Goal: Transaction & Acquisition: Purchase product/service

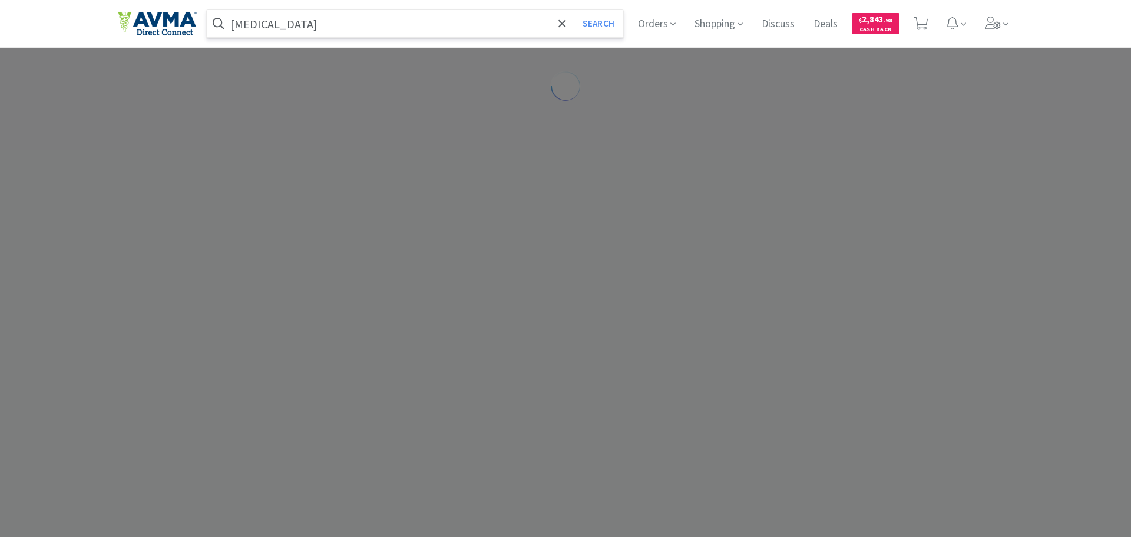
click at [318, 27] on input "[MEDICAL_DATA]" at bounding box center [415, 23] width 417 height 27
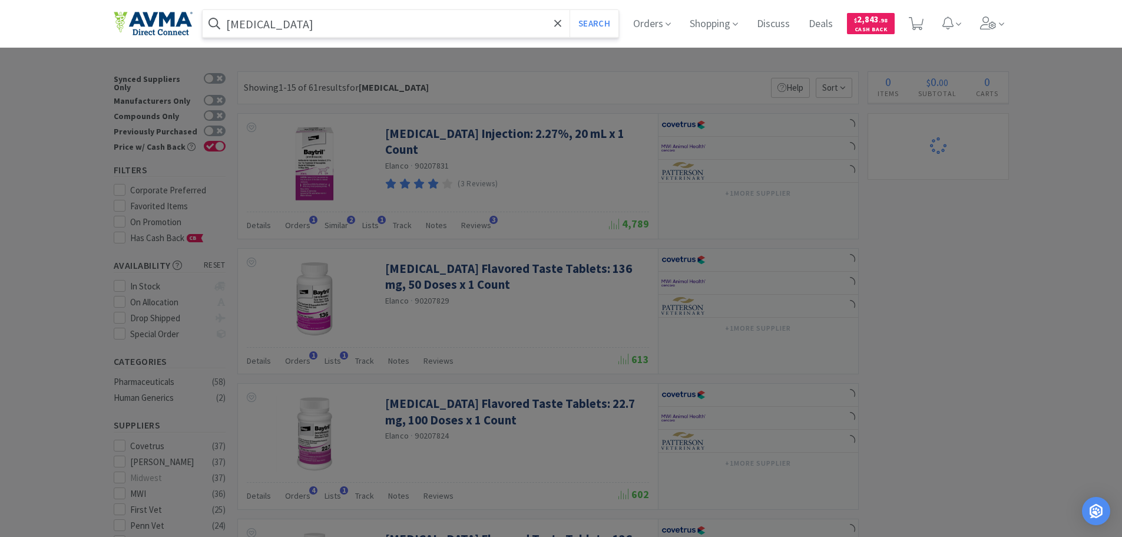
paste input "0758517410"
type input "0758517410"
select select "1"
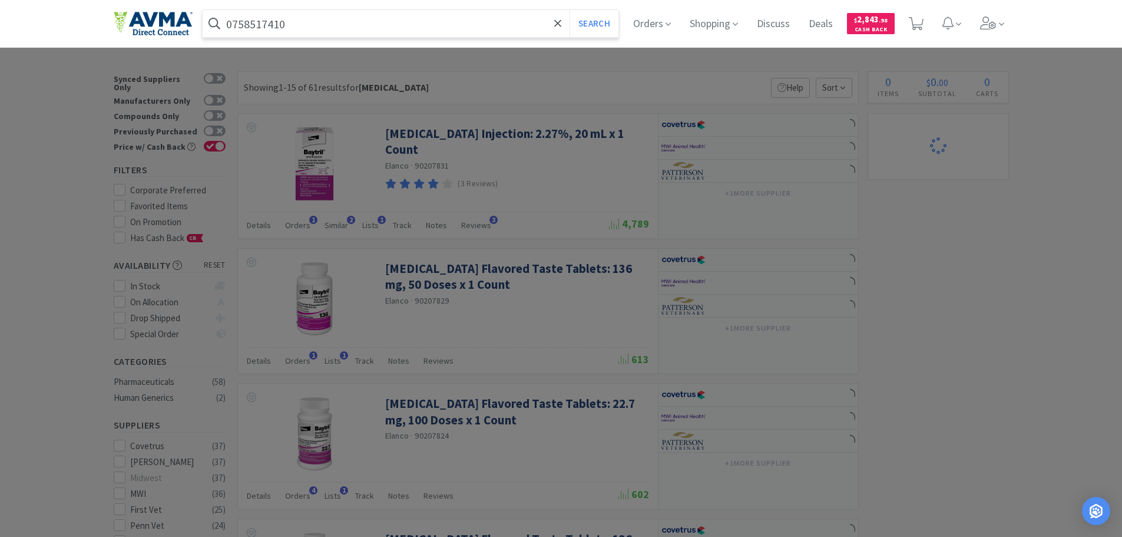
select select "1"
select select "5"
select select "1"
select select "2"
type input "0758517410"
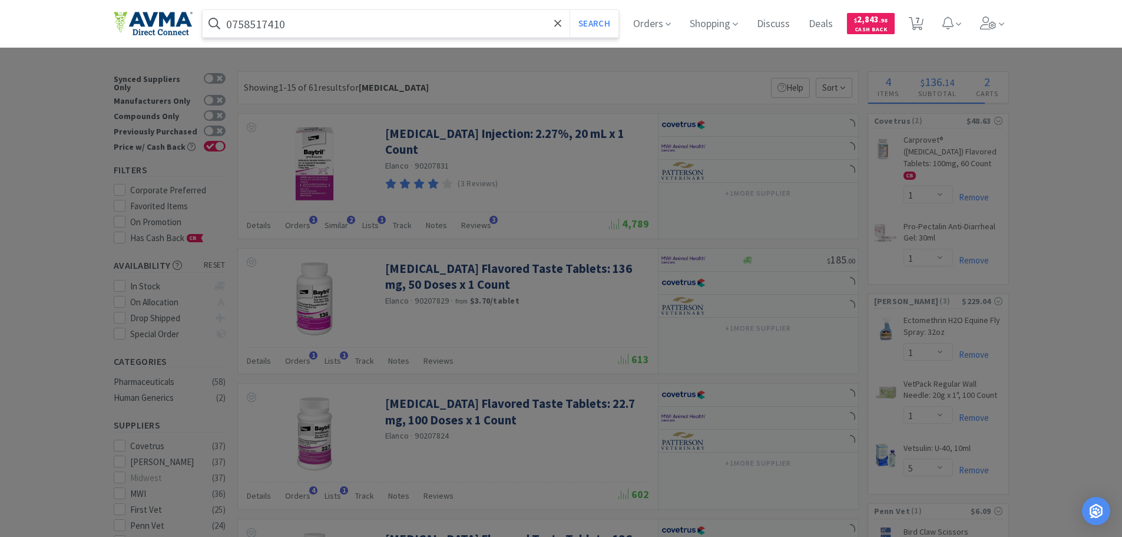
click at [570, 10] on button "Search" at bounding box center [594, 23] width 49 height 27
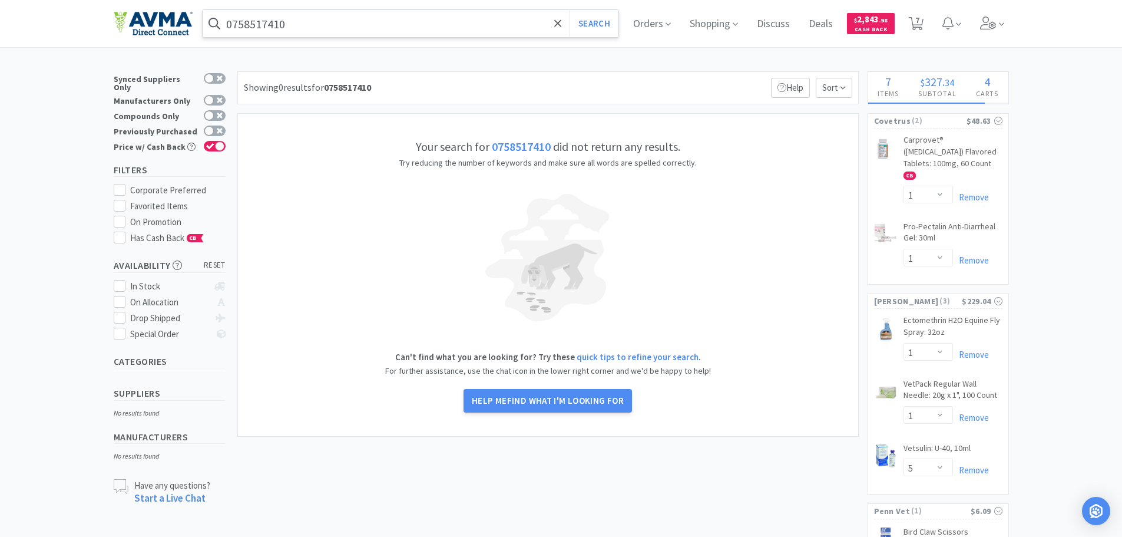
select select "1"
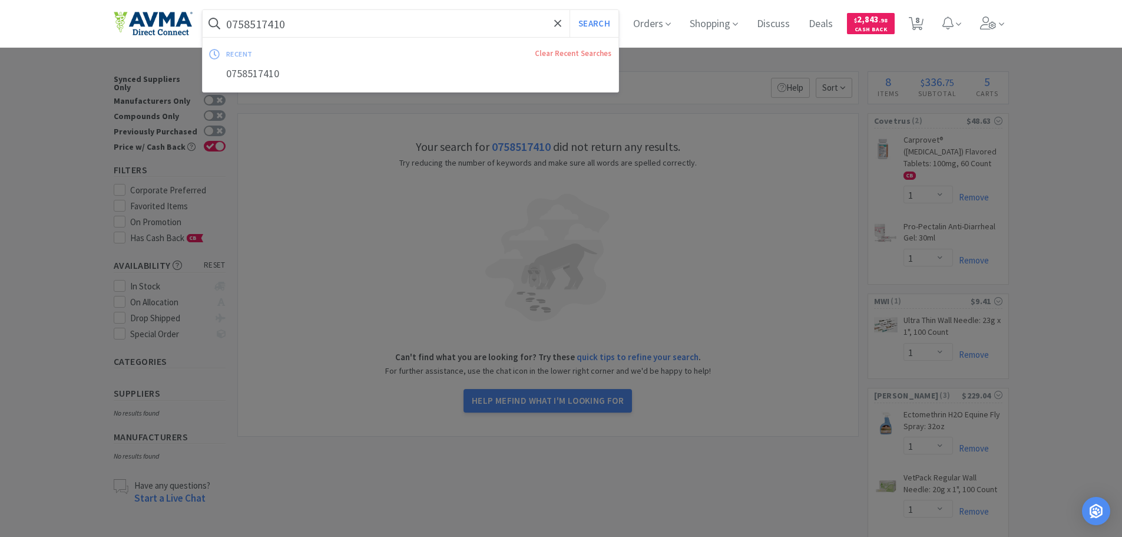
click at [315, 27] on input "0758517410" at bounding box center [411, 23] width 417 height 27
click at [315, 26] on input "0758517410" at bounding box center [411, 23] width 417 height 27
click at [315, 27] on input "0758517410" at bounding box center [411, 23] width 417 height 27
click at [613, 283] on div at bounding box center [561, 268] width 1122 height 537
